Goal: Navigation & Orientation: Understand site structure

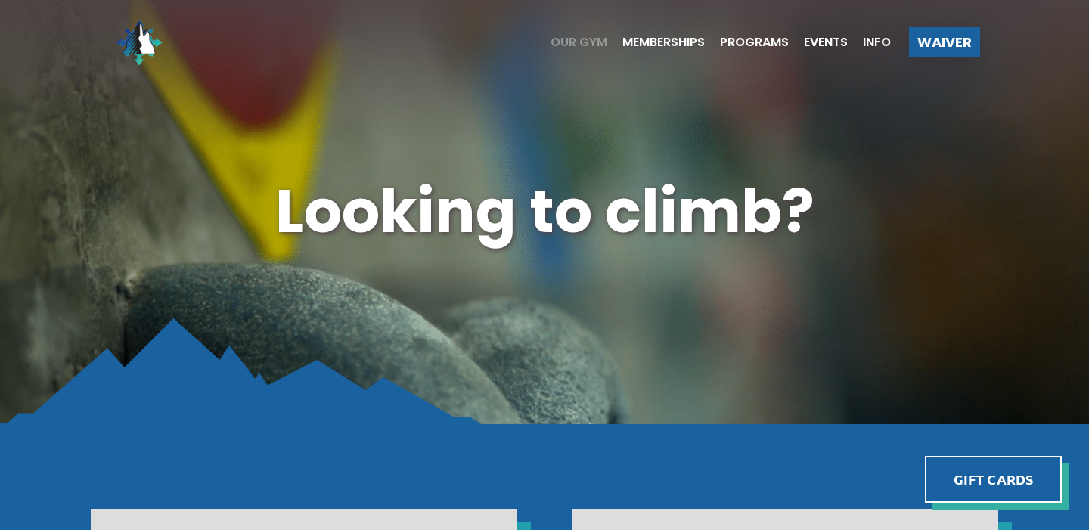
click at [572, 39] on span "Our Gym" at bounding box center [579, 42] width 57 height 12
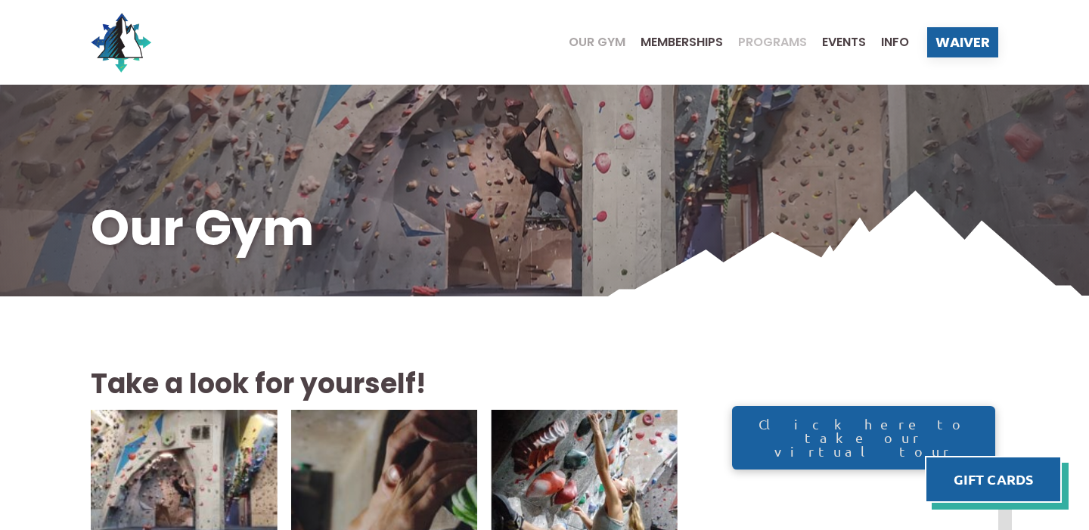
click at [771, 43] on span "Programs" at bounding box center [772, 42] width 69 height 12
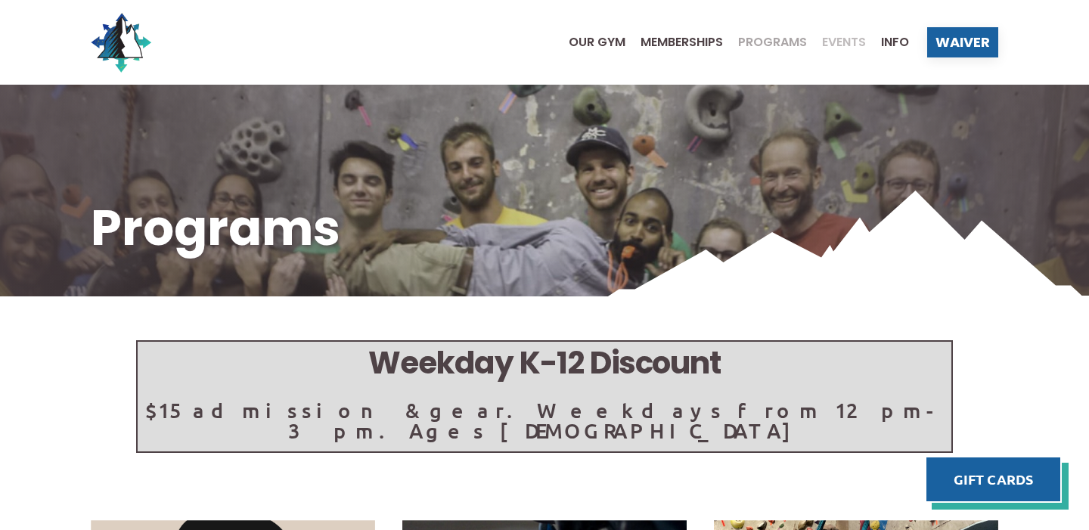
click at [852, 39] on span "Events" at bounding box center [844, 42] width 44 height 12
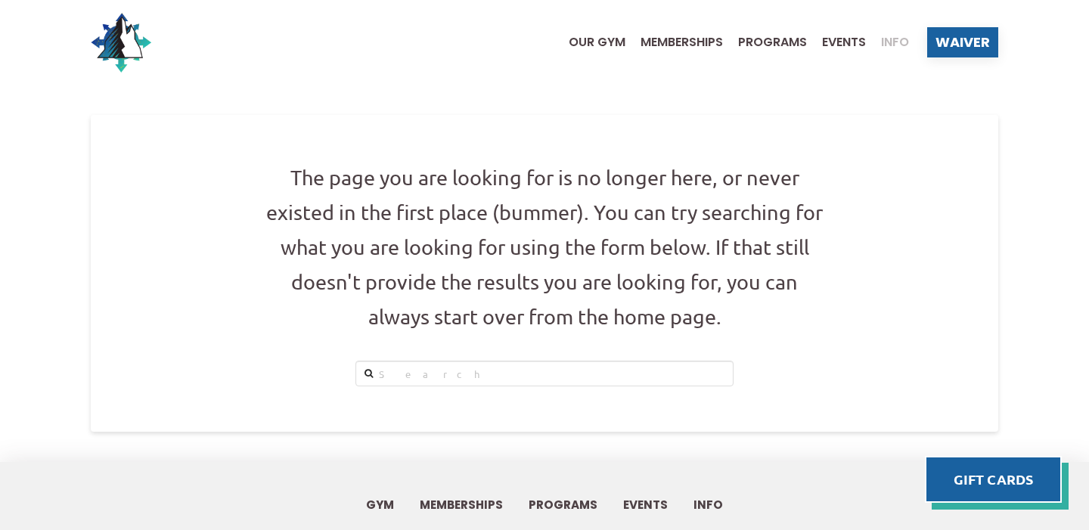
click at [898, 39] on span "Info" at bounding box center [895, 42] width 28 height 12
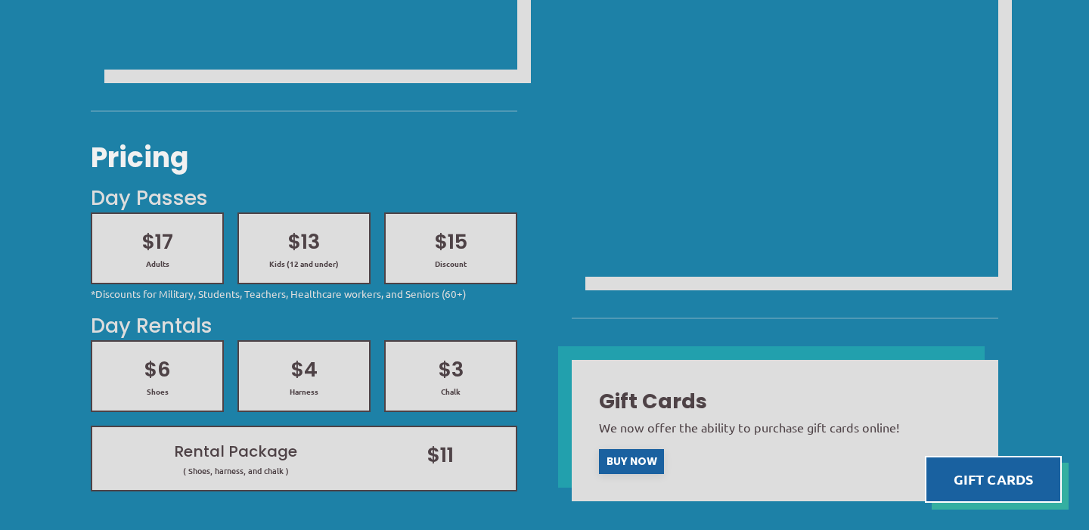
scroll to position [1172, 0]
